Goal: Obtain resource: Obtain resource

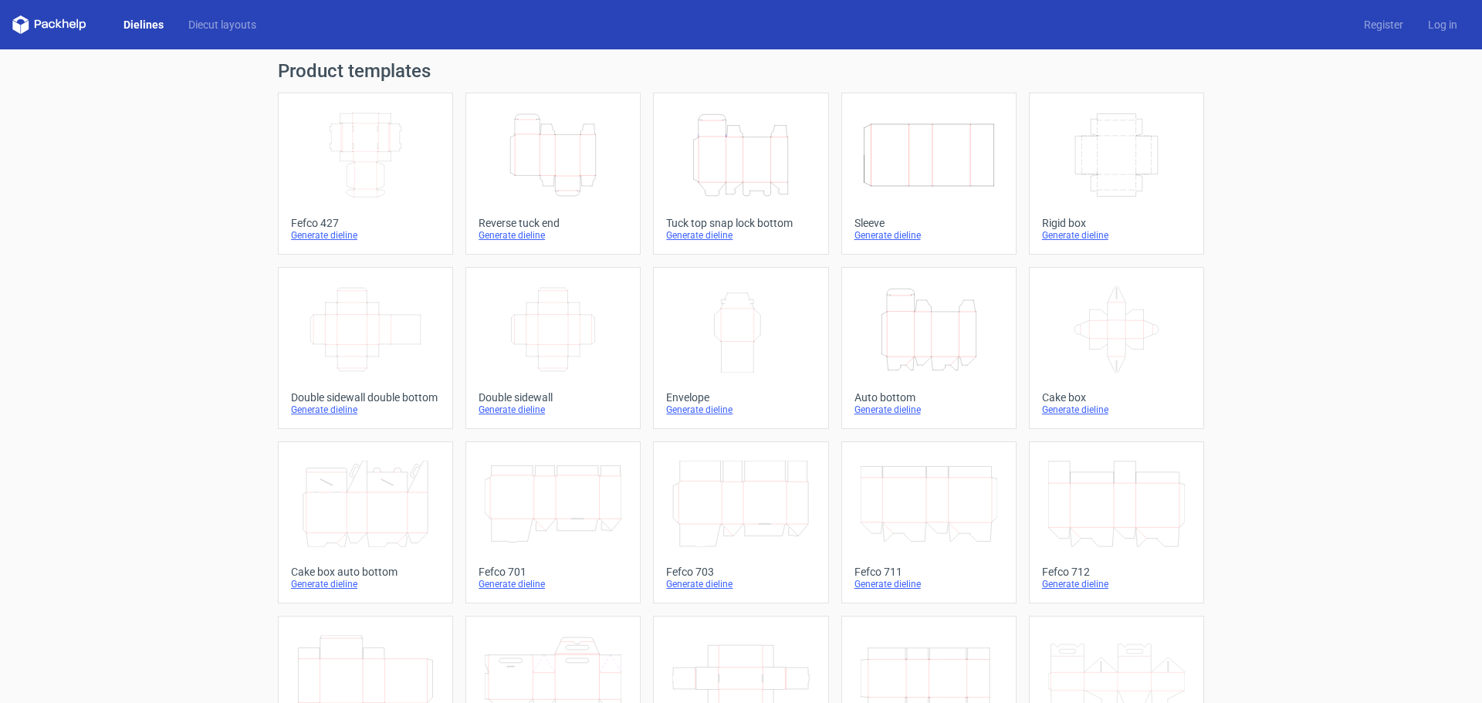
click at [908, 312] on icon "Height Depth Width" at bounding box center [929, 329] width 137 height 86
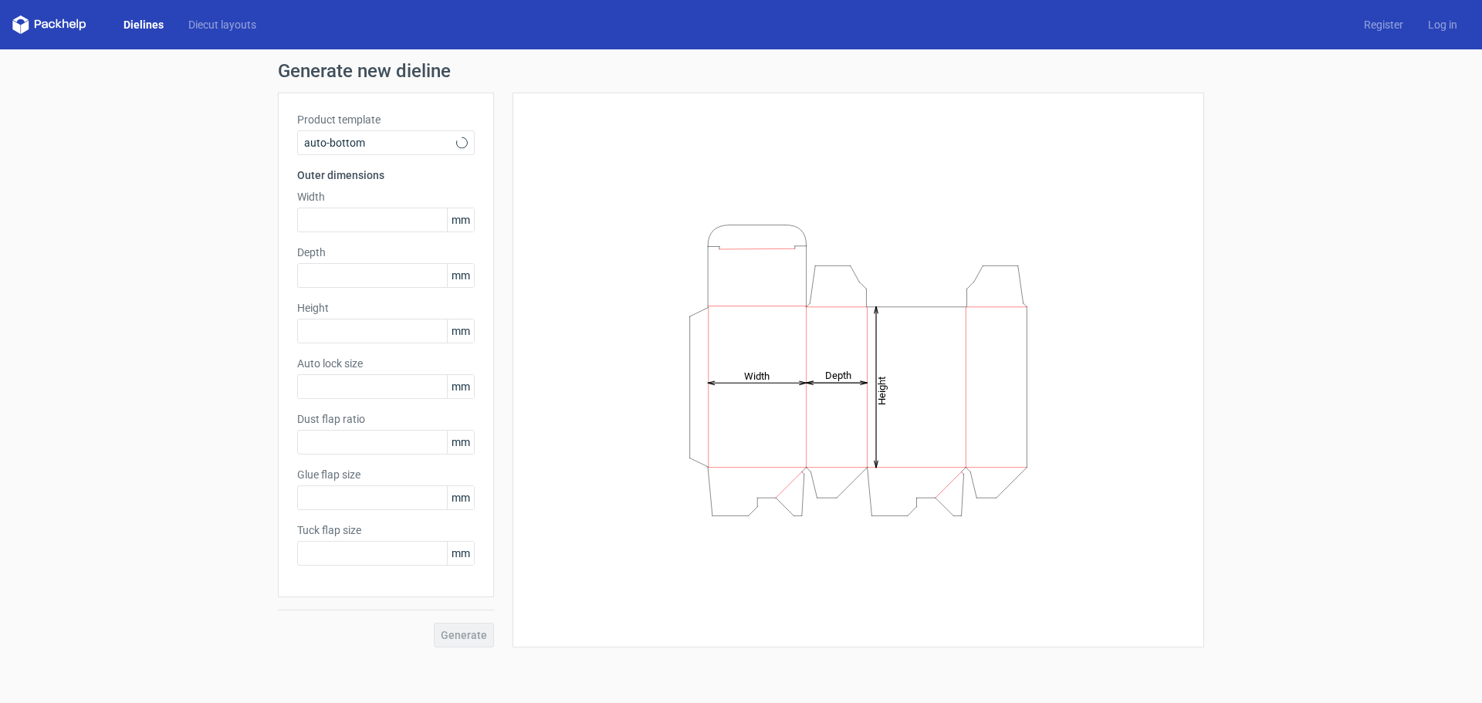
type input "1"
type input "0.8"
type input "10"
type input "12"
click at [341, 214] on input "text" at bounding box center [386, 220] width 178 height 25
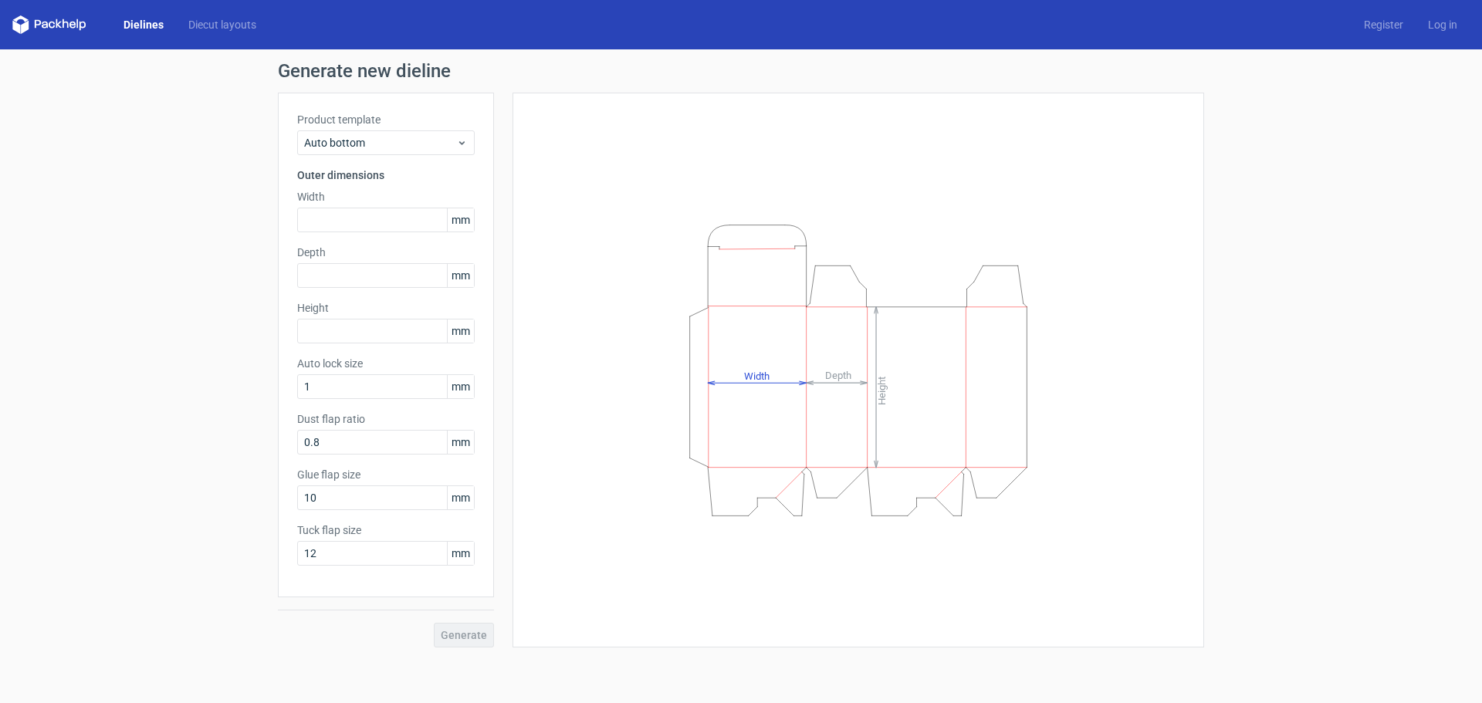
click at [472, 229] on div "Product template Auto bottom Outer dimensions Width mm Depth mm Height mm Auto …" at bounding box center [386, 345] width 216 height 505
click at [469, 228] on span "mm" at bounding box center [460, 219] width 27 height 23
click at [347, 222] on input "text" at bounding box center [386, 220] width 178 height 25
click at [357, 221] on input "text" at bounding box center [386, 220] width 178 height 25
type input "139"
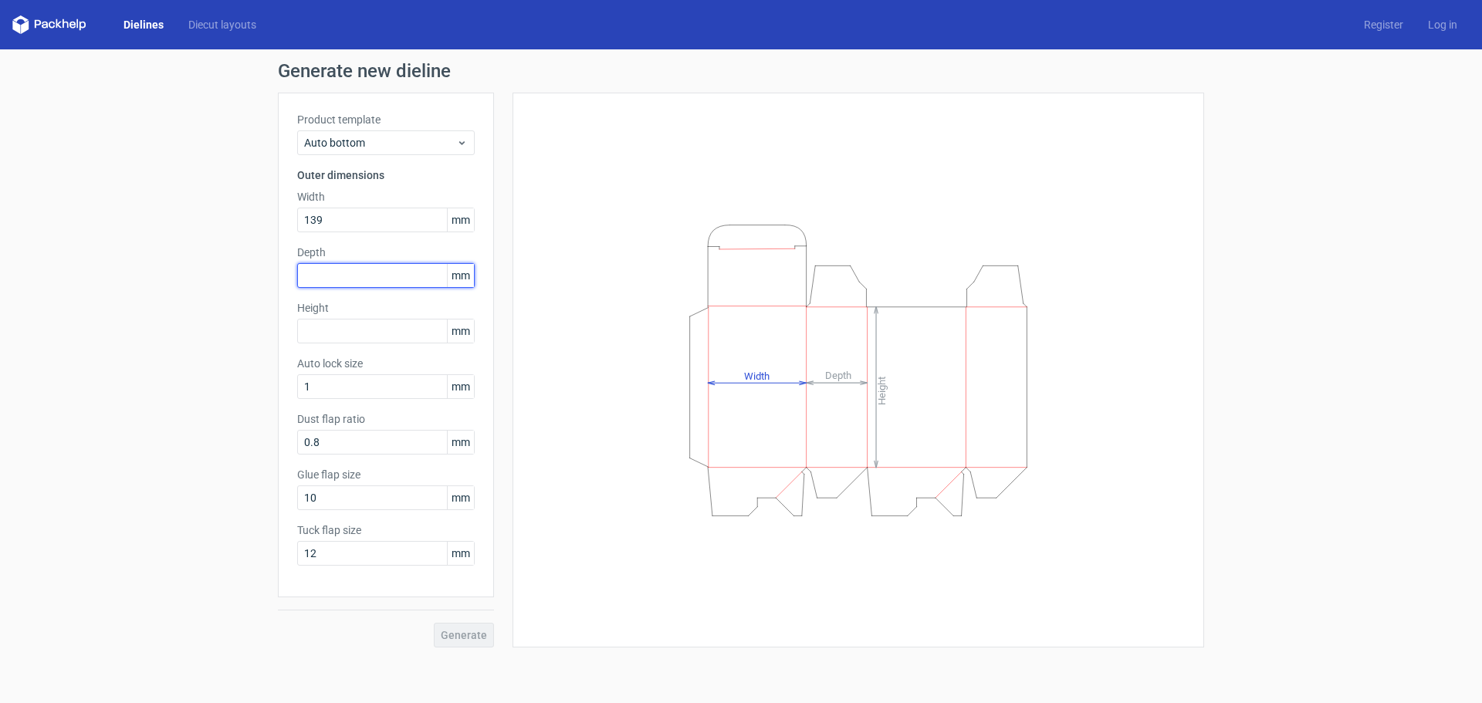
click at [372, 281] on input "text" at bounding box center [386, 275] width 178 height 25
click at [346, 330] on input "text" at bounding box center [386, 331] width 178 height 25
type input "80"
click at [327, 276] on input "text" at bounding box center [386, 275] width 178 height 25
click at [344, 269] on input "text" at bounding box center [386, 275] width 178 height 25
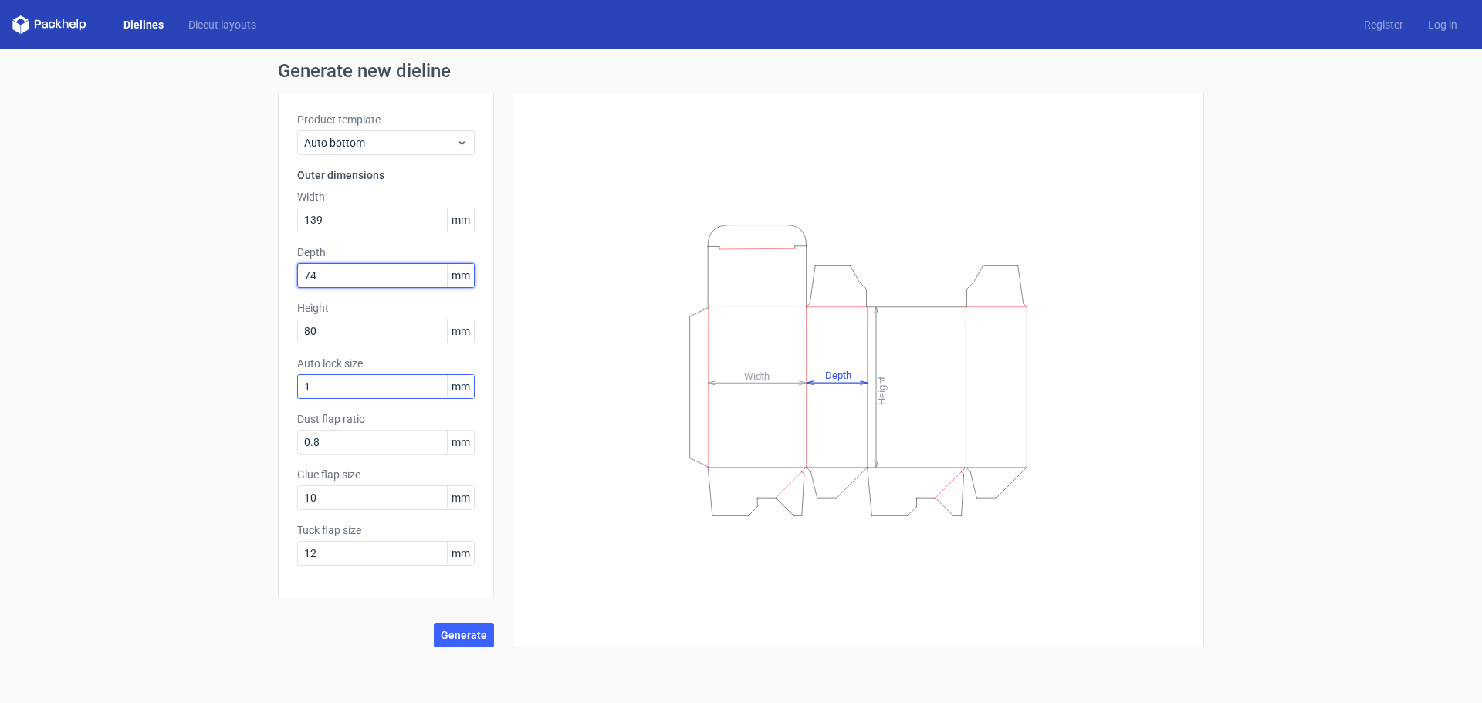
type input "74"
click at [350, 382] on input "1" at bounding box center [386, 386] width 178 height 25
click at [379, 415] on label "Dust flap ratio" at bounding box center [386, 418] width 178 height 15
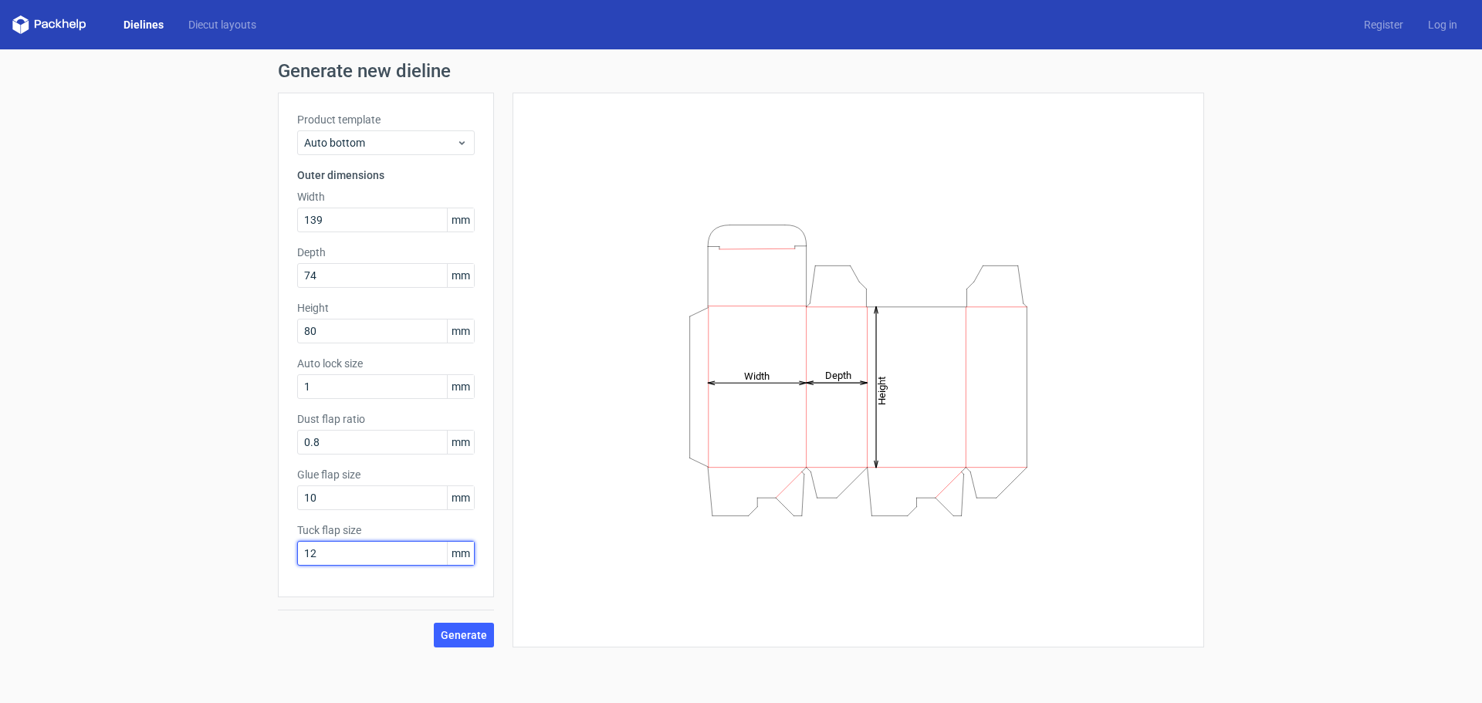
click at [327, 555] on input "12" at bounding box center [386, 553] width 178 height 25
click at [330, 547] on input "12" at bounding box center [386, 553] width 178 height 25
drag, startPoint x: 329, startPoint y: 560, endPoint x: 310, endPoint y: 558, distance: 19.4
click at [310, 558] on input "12" at bounding box center [386, 553] width 178 height 25
type input "16"
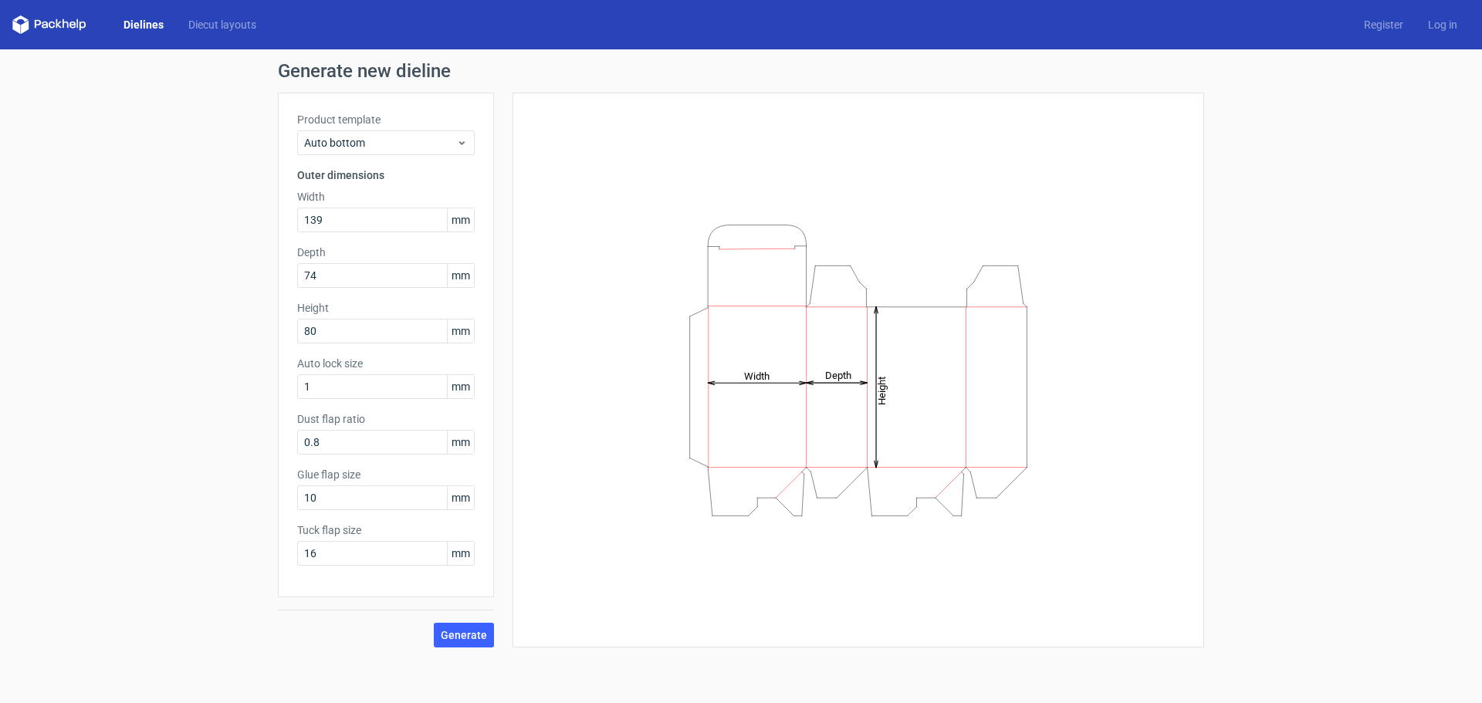
click at [371, 595] on div "Product template Auto bottom Outer dimensions Width 139 mm Depth 74 mm Height 8…" at bounding box center [386, 345] width 216 height 505
click at [492, 634] on button "Generate" at bounding box center [464, 635] width 60 height 25
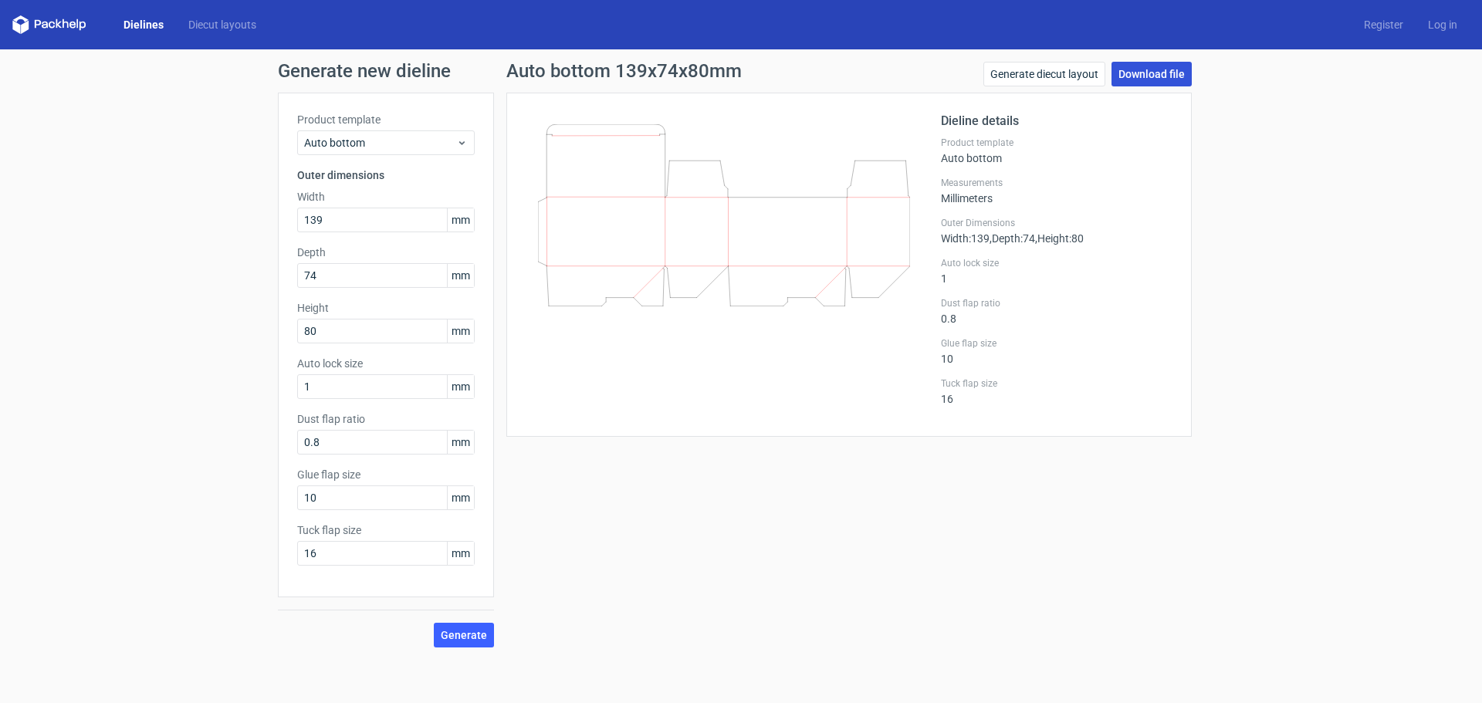
click at [1154, 72] on link "Download file" at bounding box center [1152, 74] width 80 height 25
click at [1328, 141] on div "Generate new dieline Product template Auto bottom Outer dimensions Width 139 mm…" at bounding box center [741, 354] width 1482 height 611
